Goal: Information Seeking & Learning: Learn about a topic

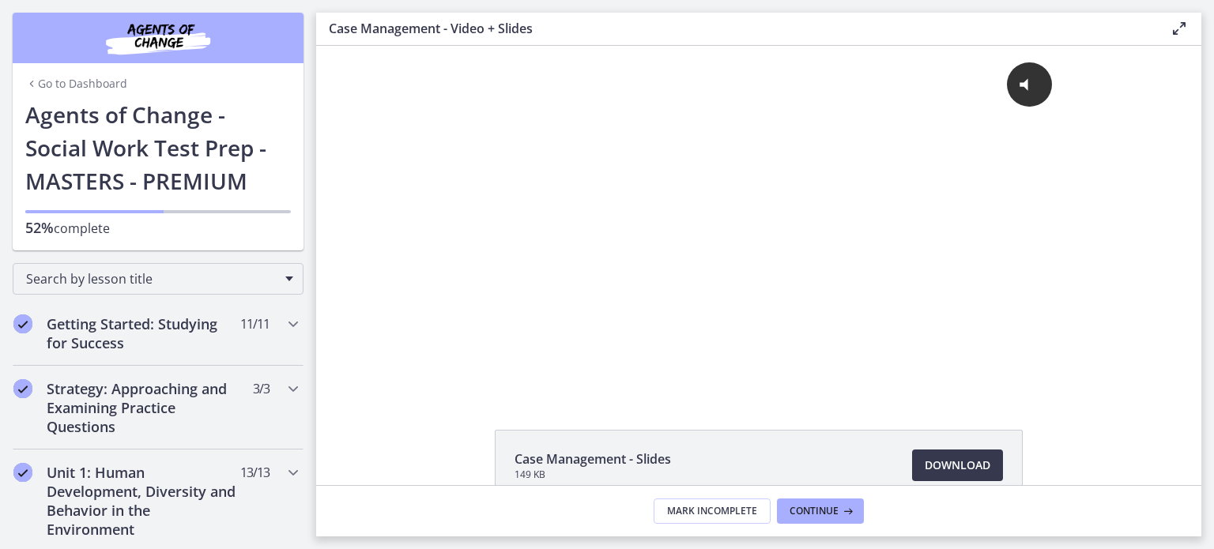
drag, startPoint x: 303, startPoint y: 111, endPoint x: 310, endPoint y: 220, distance: 108.5
click at [310, 221] on nav "Go to Dashboard Go to Dashboard Agents of Change - Social Work Test Prep - MAST…" at bounding box center [158, 274] width 316 height 549
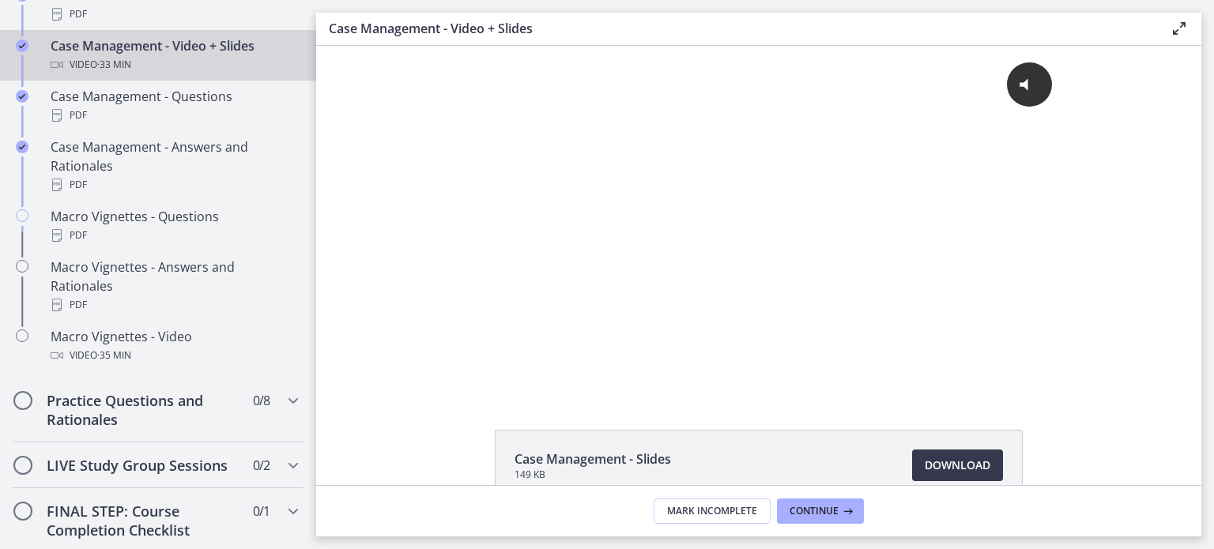
scroll to position [1519, 0]
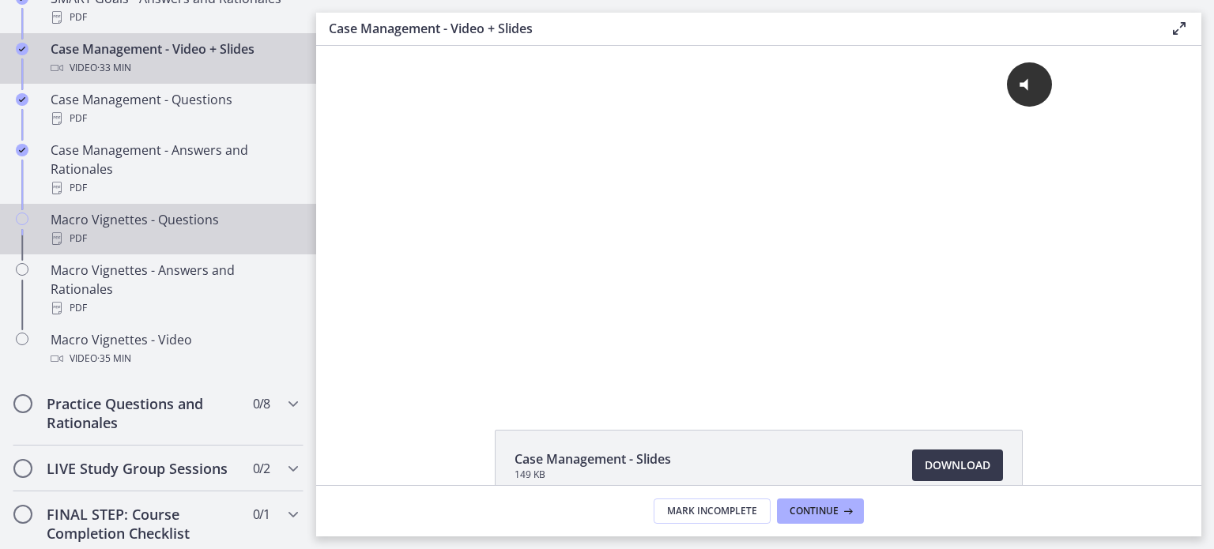
click at [109, 241] on div "Macro Vignettes - Questions PDF" at bounding box center [174, 229] width 247 height 38
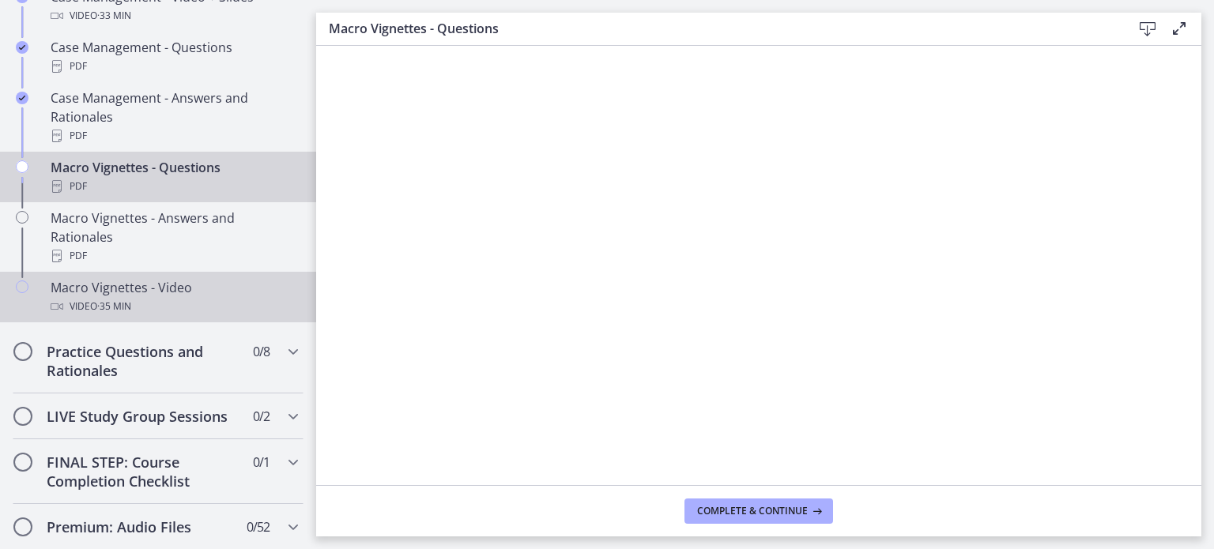
scroll to position [1598, 0]
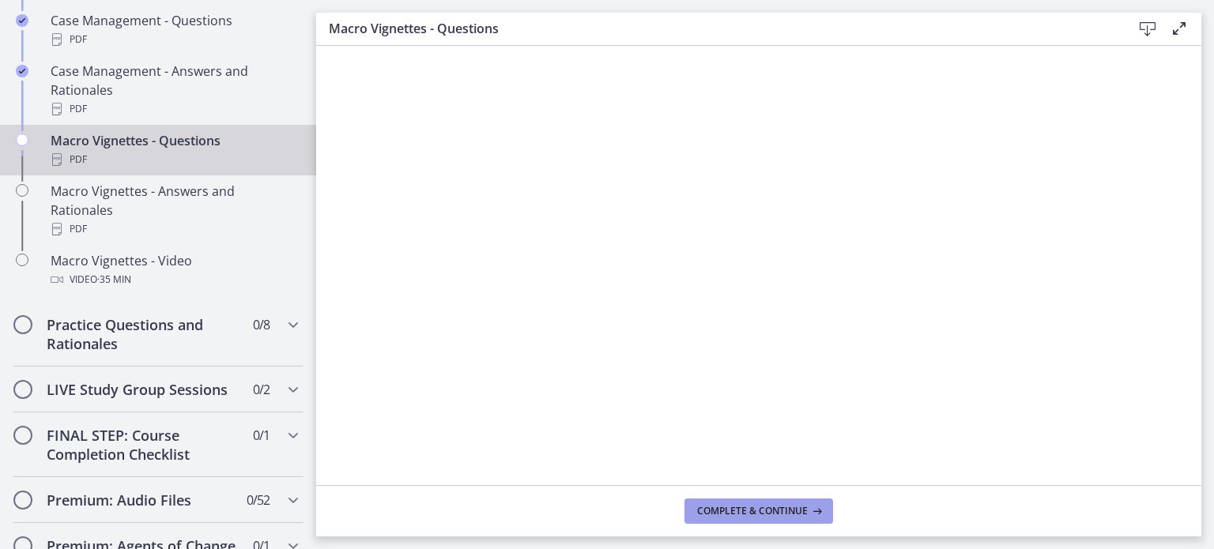
click at [799, 504] on button "Complete & continue" at bounding box center [759, 511] width 149 height 25
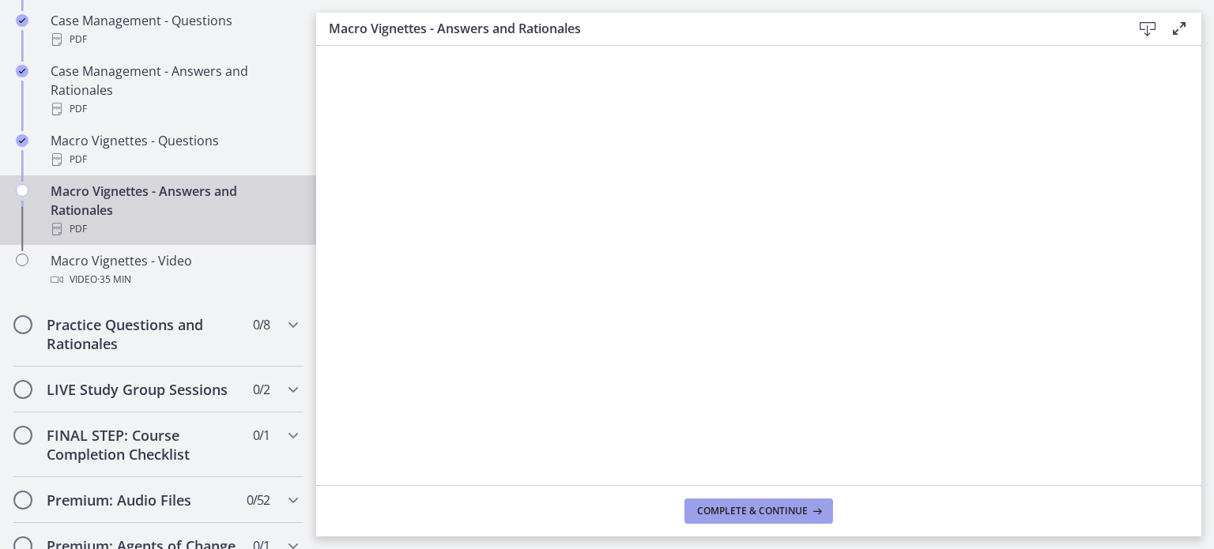
click at [796, 505] on span "Complete & continue" at bounding box center [752, 511] width 111 height 13
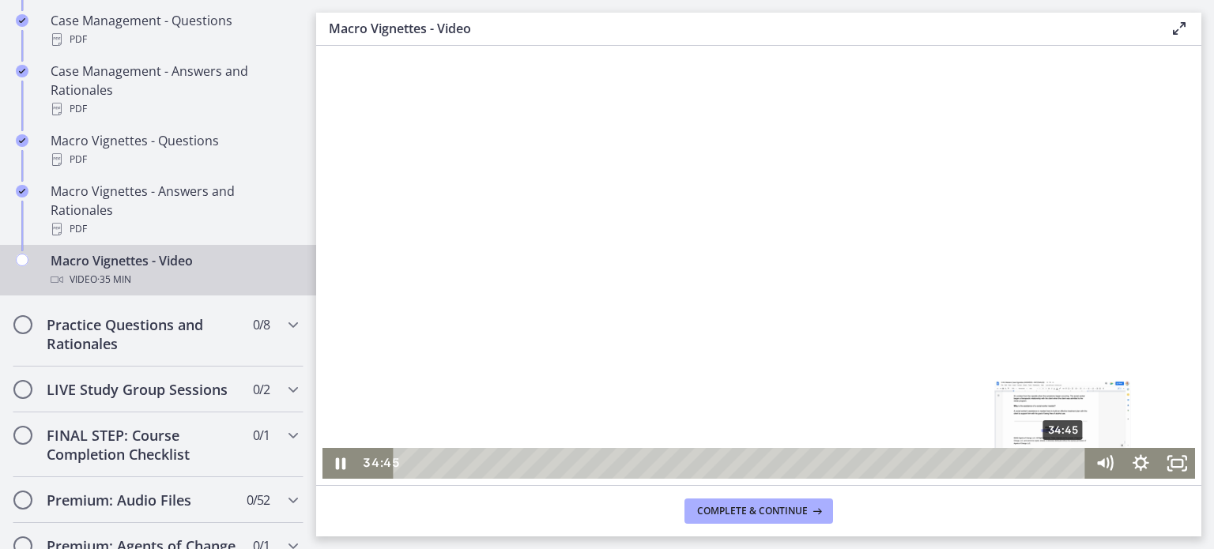
click at [1059, 458] on div "34:45" at bounding box center [742, 463] width 670 height 31
click at [1007, 461] on div "32:02" at bounding box center [742, 463] width 670 height 31
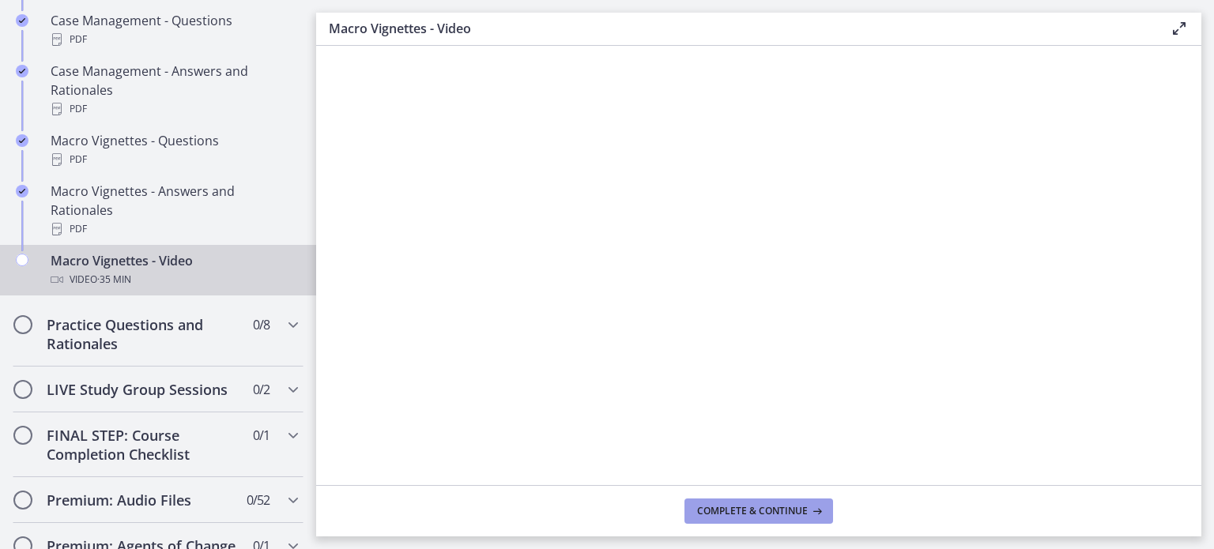
click at [779, 505] on span "Complete & continue" at bounding box center [752, 511] width 111 height 13
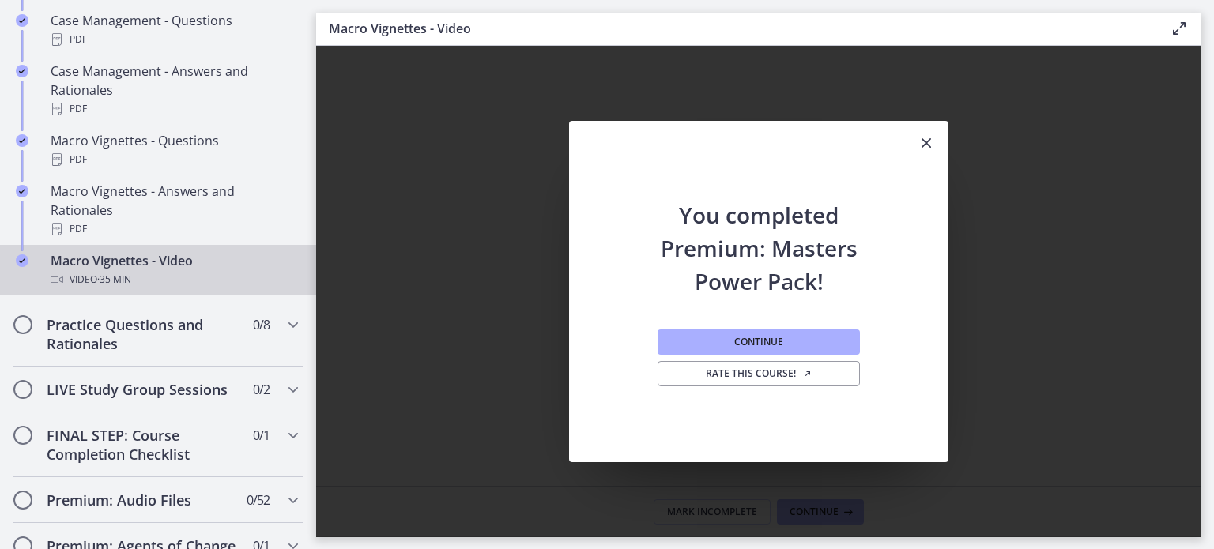
click at [931, 145] on icon "Close" at bounding box center [926, 143] width 19 height 19
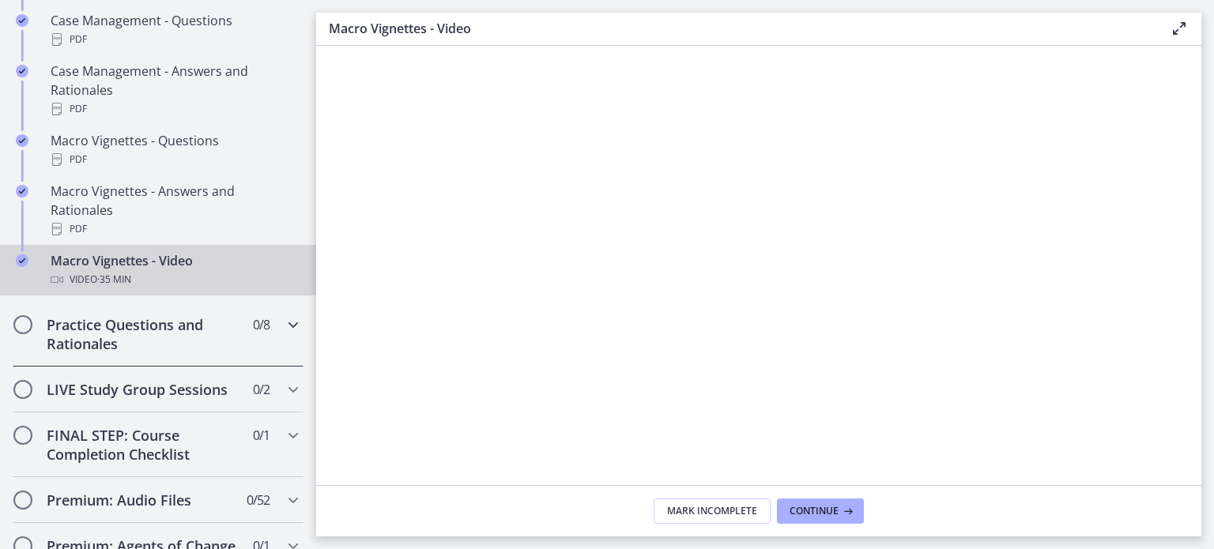
click at [176, 353] on h2 "Practice Questions and Rationales" at bounding box center [143, 334] width 193 height 38
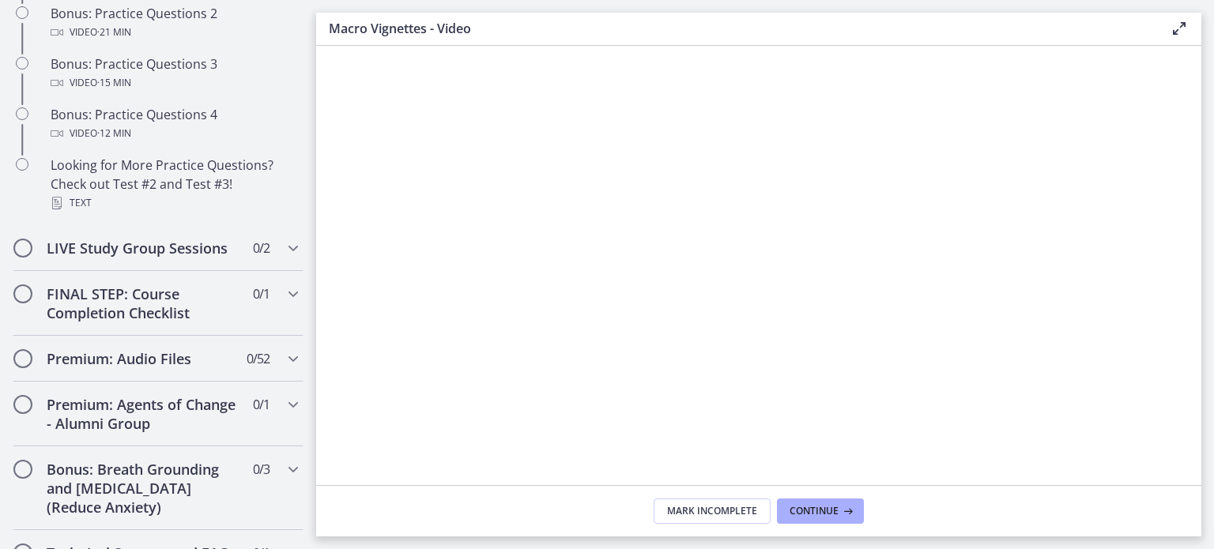
scroll to position [1148, 0]
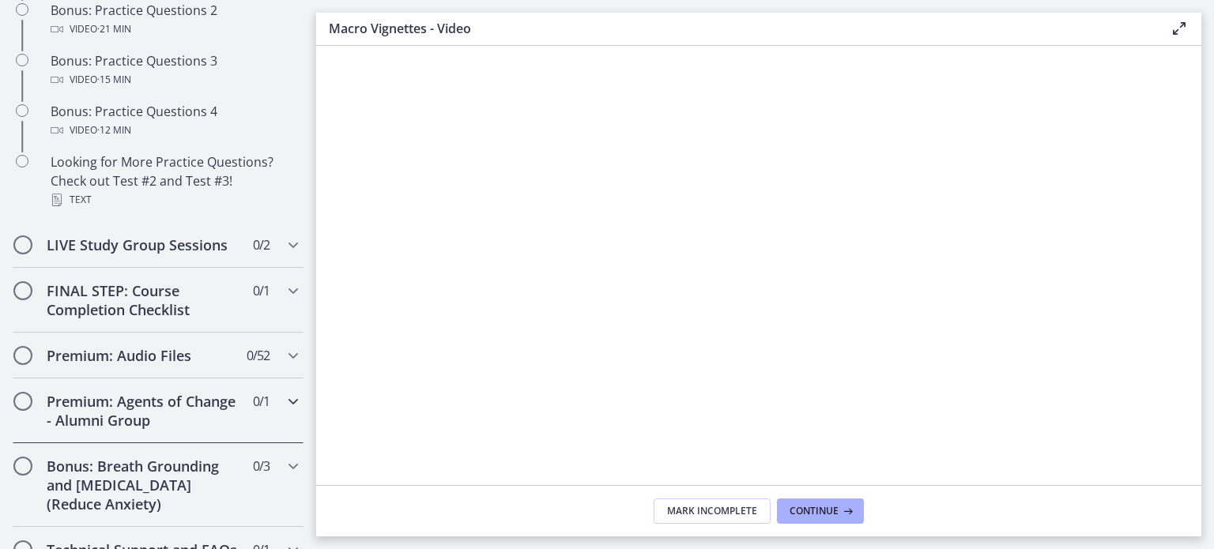
click at [284, 411] on icon "Chapters" at bounding box center [293, 401] width 19 height 19
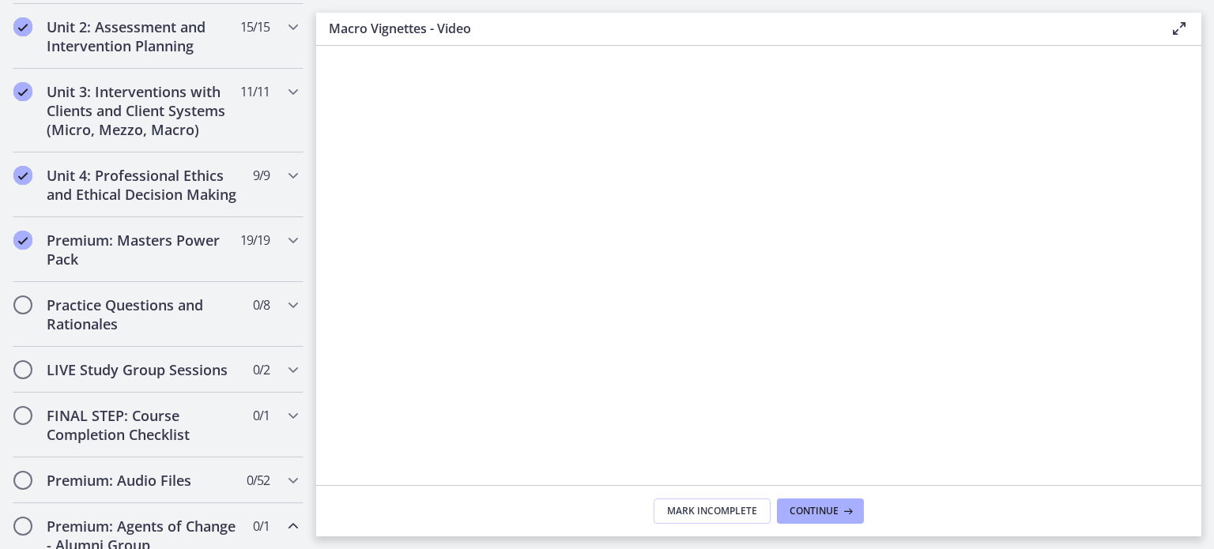
scroll to position [481, 0]
